Goal: Task Accomplishment & Management: Manage account settings

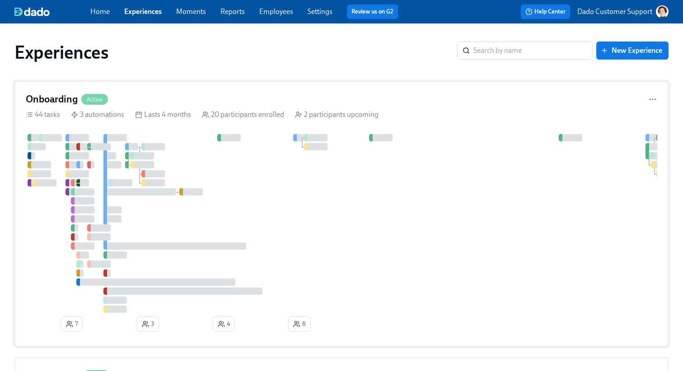
click at [350, 160] on div at bounding box center [367, 223] width 683 height 179
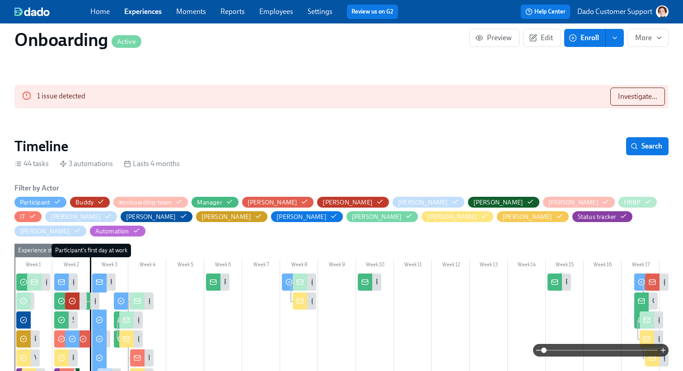
scroll to position [298, 0]
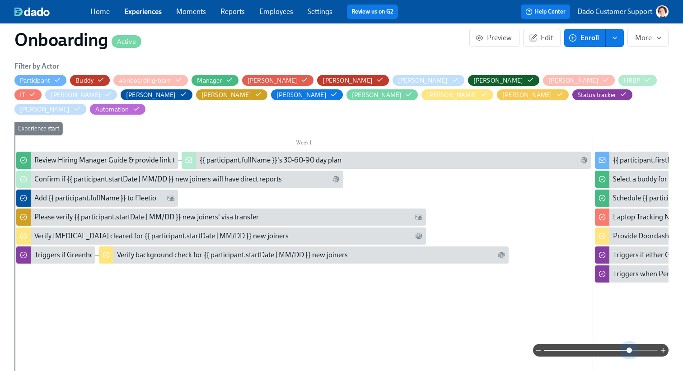
click at [628, 350] on span at bounding box center [601, 350] width 114 height 13
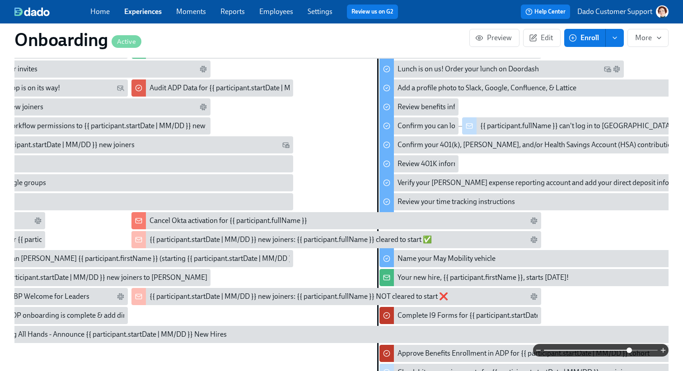
scroll to position [426, 0]
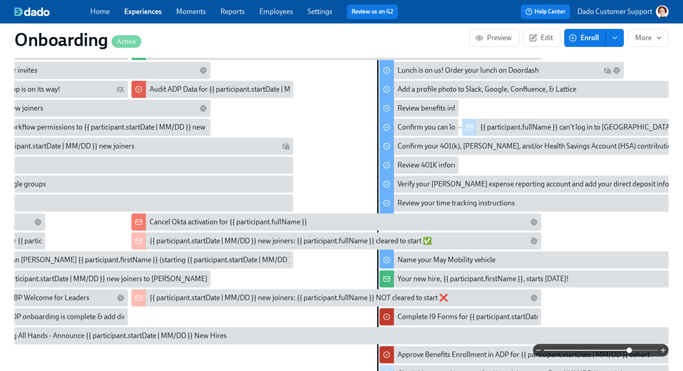
click at [180, 236] on div "{{ participant.startDate | MM/DD }} new joiners: {{ participant.fullName }} cle…" at bounding box center [291, 241] width 282 height 10
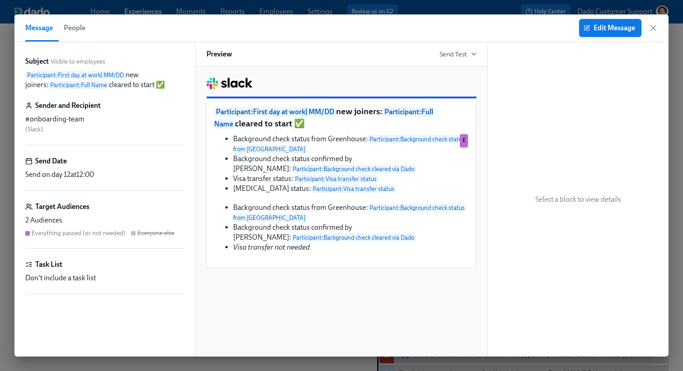
click at [617, 20] on button "Edit Message" at bounding box center [610, 28] width 62 height 18
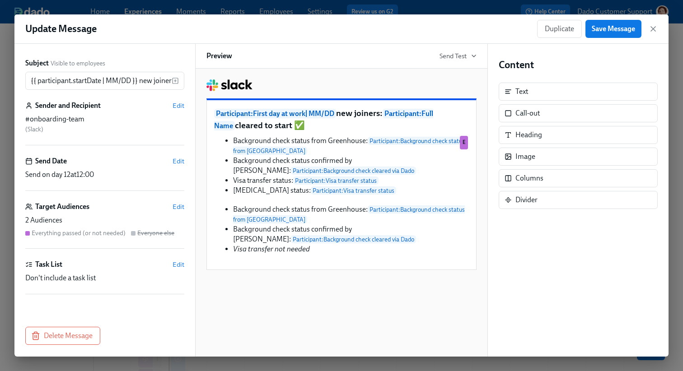
click at [186, 205] on div "Subject Visible to employees {{ participant.startDate | MM/DD }} new joiners: {…" at bounding box center [104, 200] width 181 height 313
click at [176, 208] on span "Edit" at bounding box center [179, 206] width 12 height 9
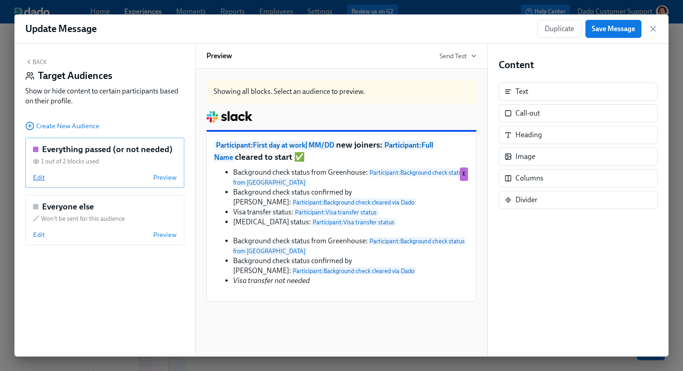
click at [40, 180] on span "Edit" at bounding box center [39, 177] width 12 height 9
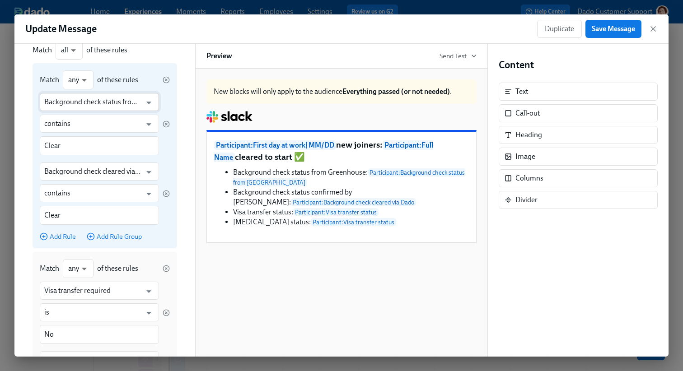
scroll to position [126, 0]
